Goal: Information Seeking & Learning: Learn about a topic

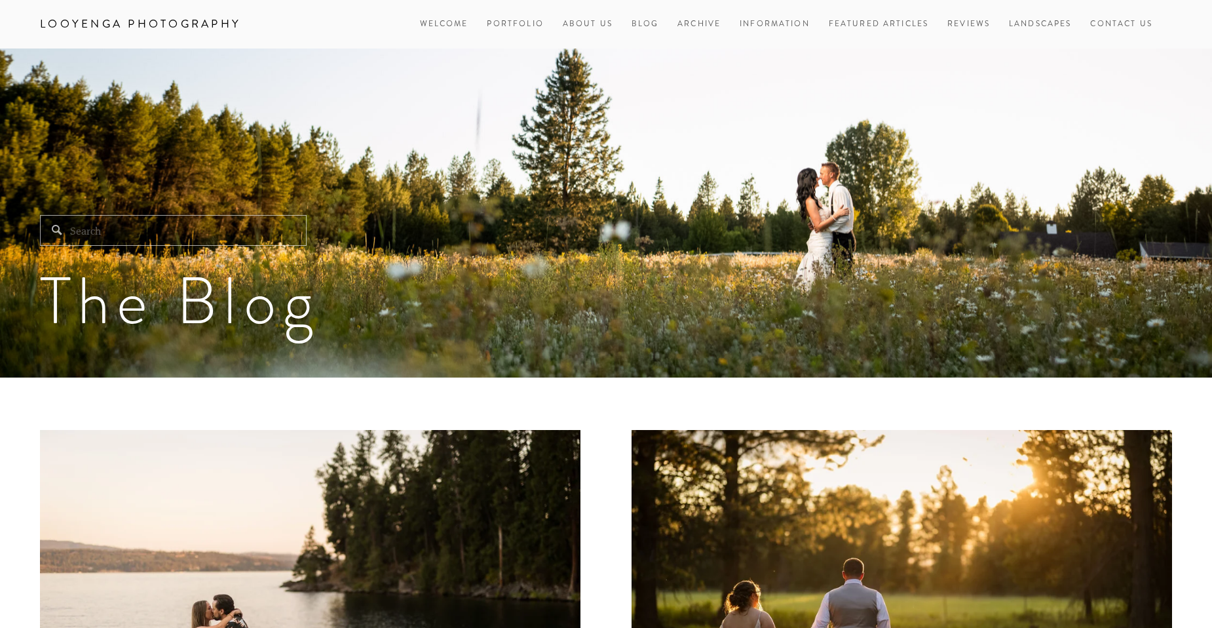
drag, startPoint x: 434, startPoint y: 28, endPoint x: 458, endPoint y: 35, distance: 25.3
click at [434, 28] on link "Welcome" at bounding box center [444, 24] width 48 height 18
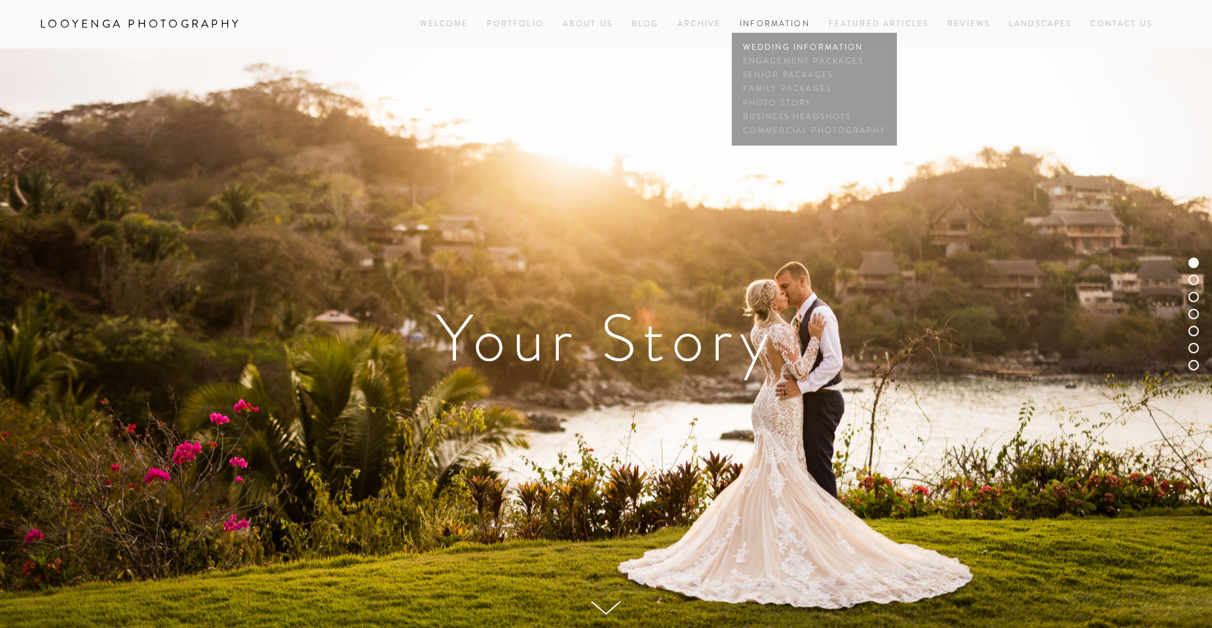
click at [777, 43] on link "Wedding Information" at bounding box center [814, 48] width 149 height 14
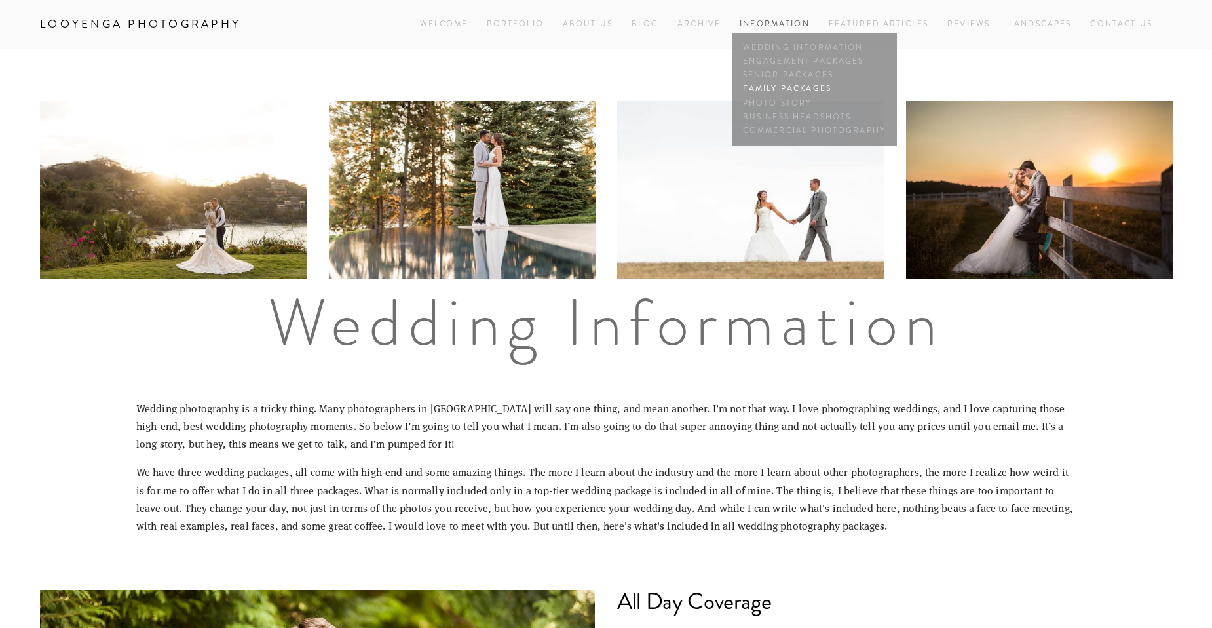
click at [800, 88] on link "Family Packages" at bounding box center [814, 90] width 149 height 14
